Goal: Communication & Community: Answer question/provide support

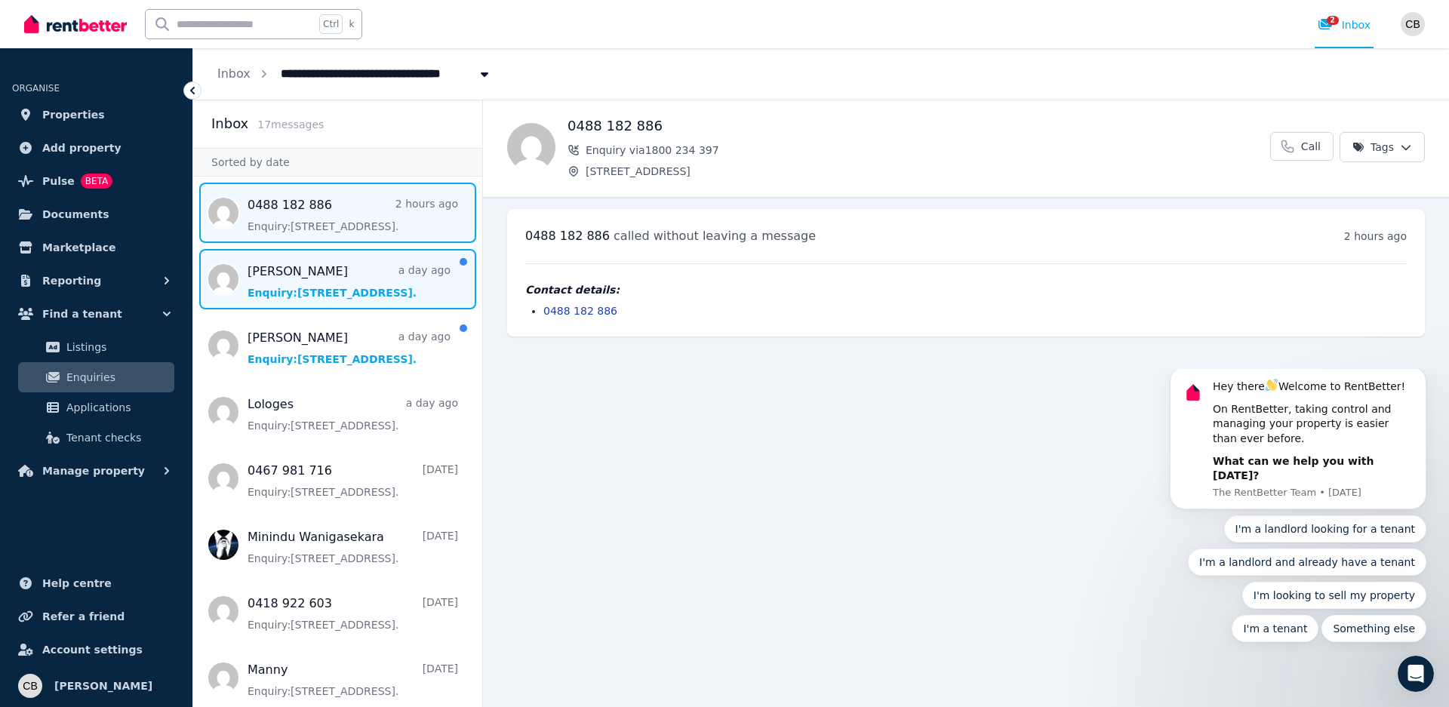
click at [344, 283] on span "Message list" at bounding box center [337, 279] width 289 height 60
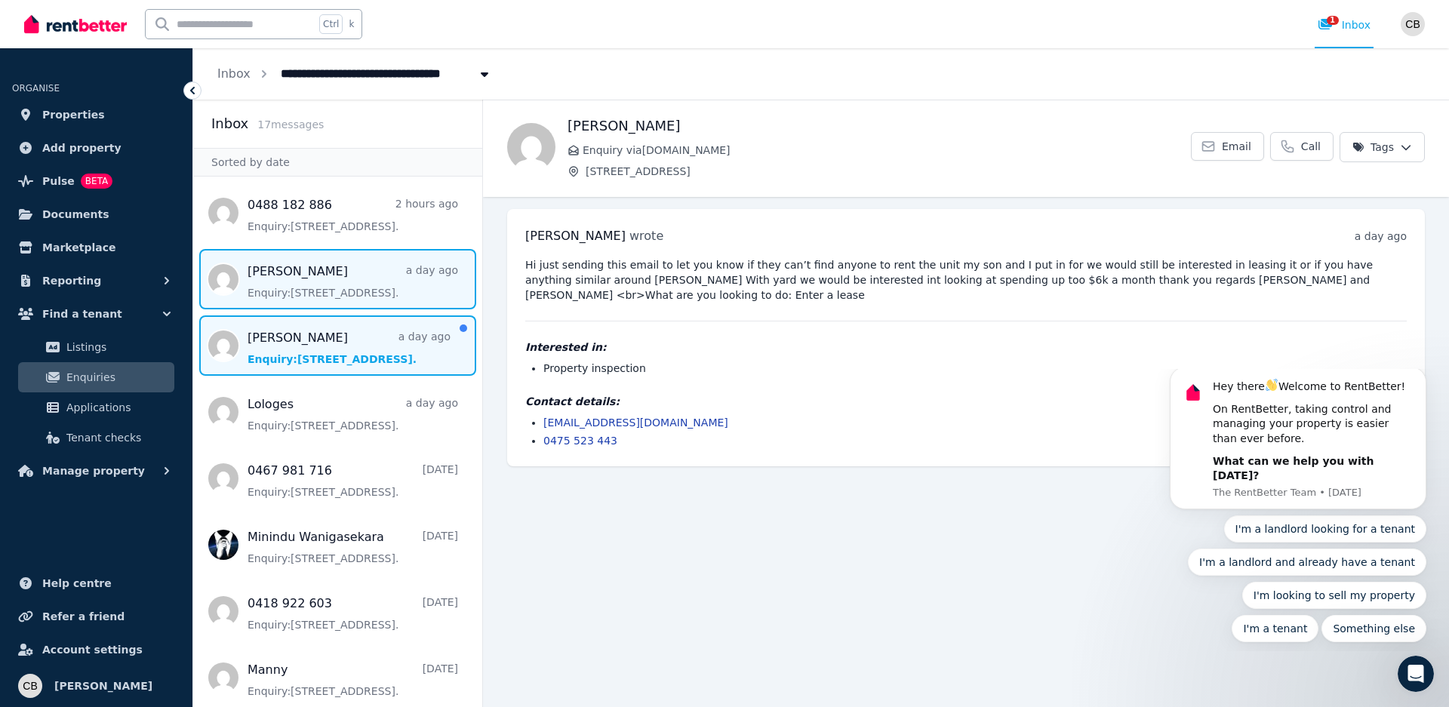
click at [333, 361] on span "Message list" at bounding box center [337, 345] width 289 height 60
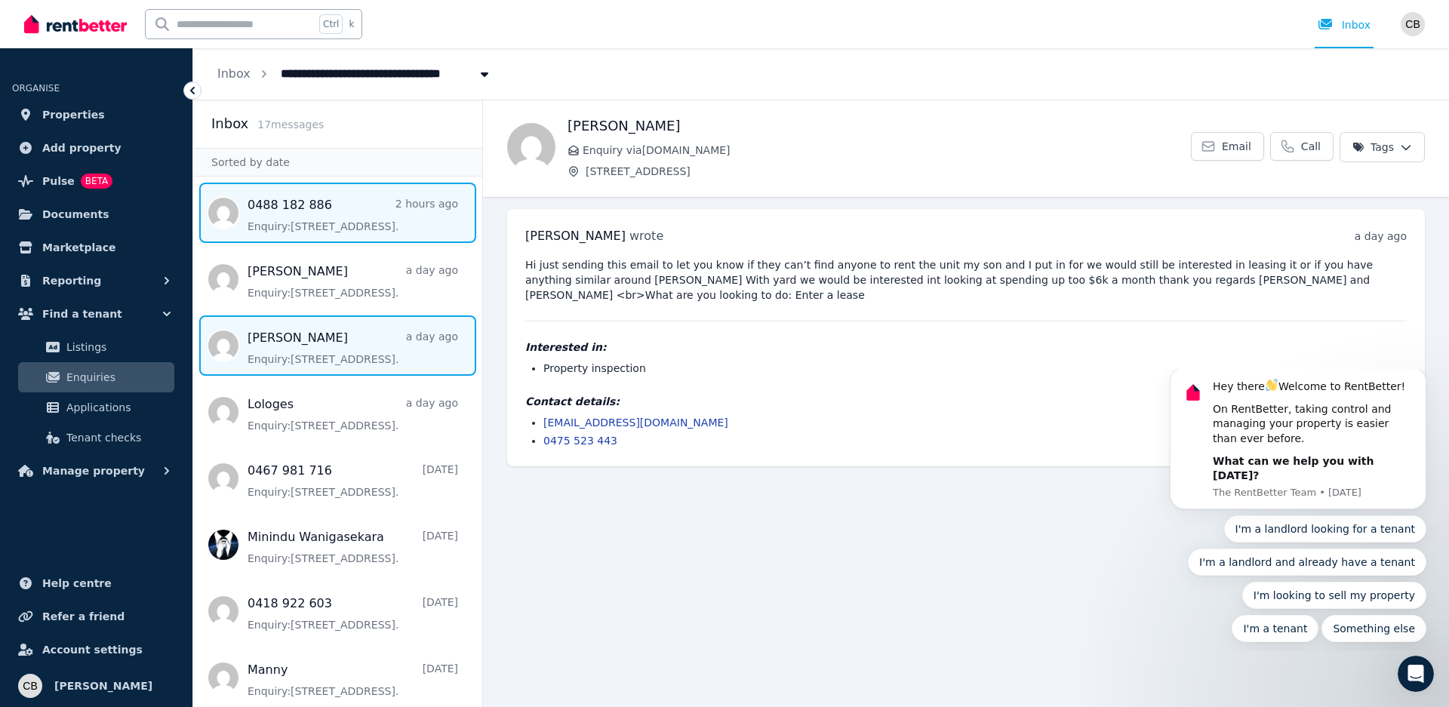
click at [291, 216] on span "Message list" at bounding box center [337, 213] width 289 height 60
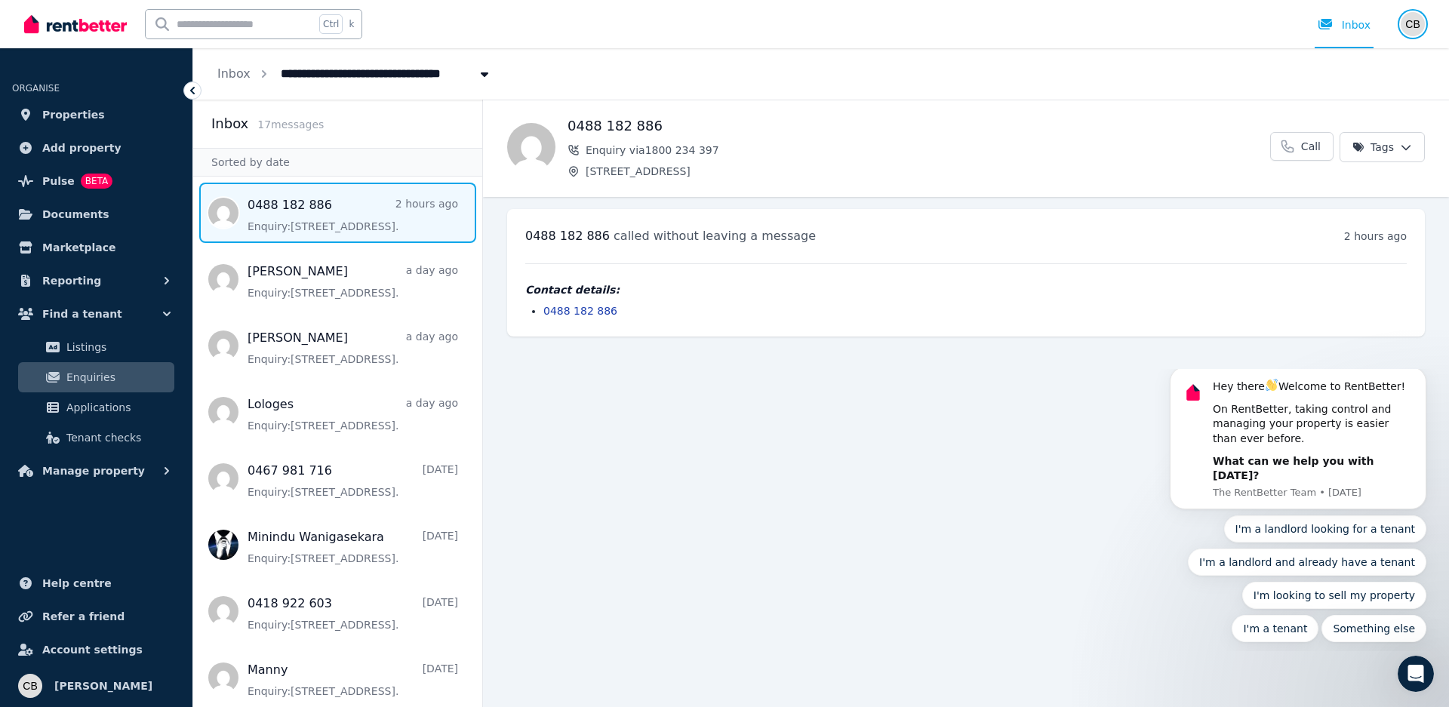
click at [1413, 34] on img "button" at bounding box center [1412, 24] width 24 height 24
click at [1327, 198] on span "Logout" at bounding box center [1352, 199] width 145 height 27
